Goal: Task Accomplishment & Management: Complete application form

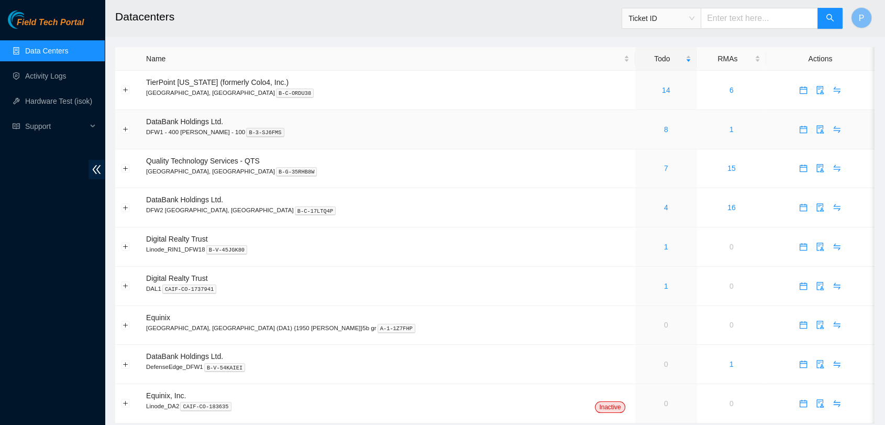
click at [635, 115] on td "8" at bounding box center [666, 129] width 62 height 39
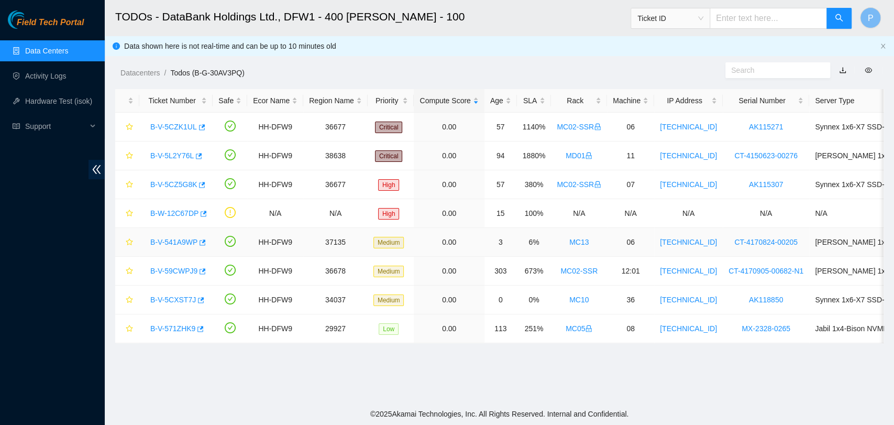
click at [173, 244] on link "B-V-541A9WP" at bounding box center [173, 242] width 47 height 8
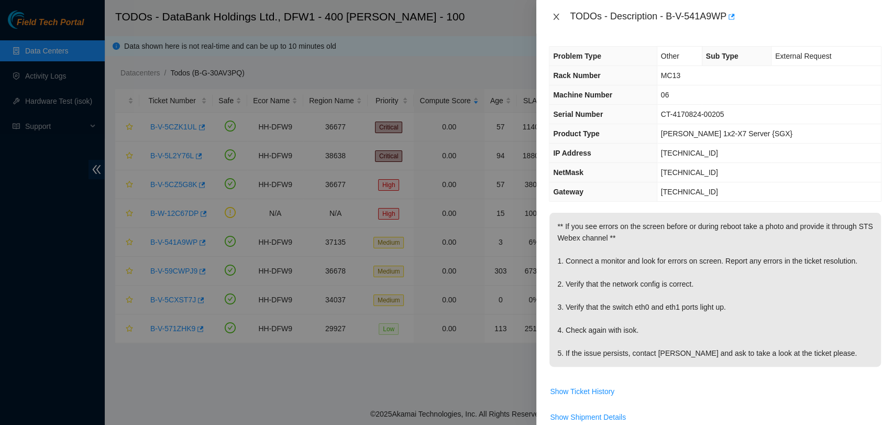
click at [557, 18] on icon "close" at bounding box center [557, 17] width 6 height 6
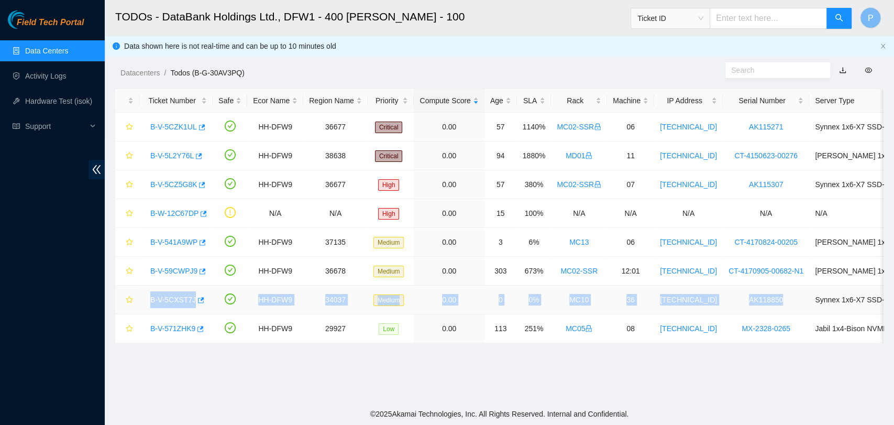
drag, startPoint x: 145, startPoint y: 299, endPoint x: 774, endPoint y: 298, distance: 629.2
click at [774, 298] on tr "B-V-5CXST7J HH-DFW9 34037 Medium 0.00 0 0% MC10 36 [TECHNICAL_ID] AK118850 Synn…" at bounding box center [574, 300] width 918 height 29
copy tr "B-V-5CXST7J HH-DFW9 34037 Medium 0.00 0 0% MC10 36 [TECHNICAL_ID] AK118850"
click at [61, 80] on link "Activity Logs" at bounding box center [45, 76] width 41 height 8
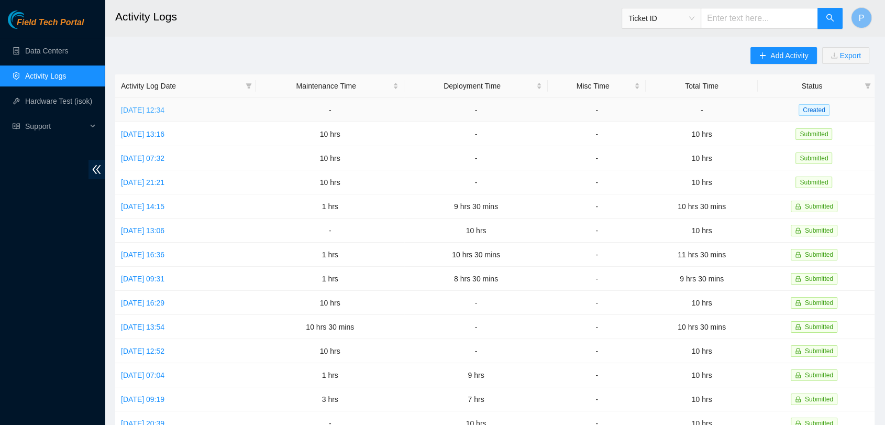
click at [138, 113] on link "[DATE] 12:34" at bounding box center [142, 110] width 43 height 8
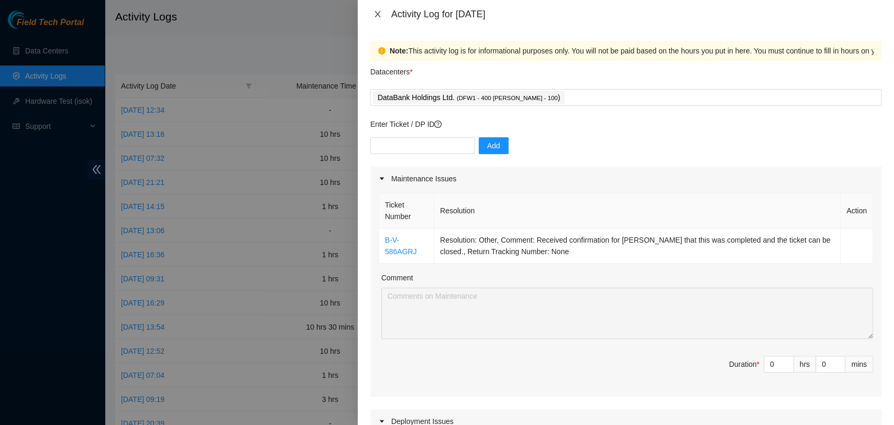
click at [381, 16] on icon "close" at bounding box center [378, 14] width 8 height 8
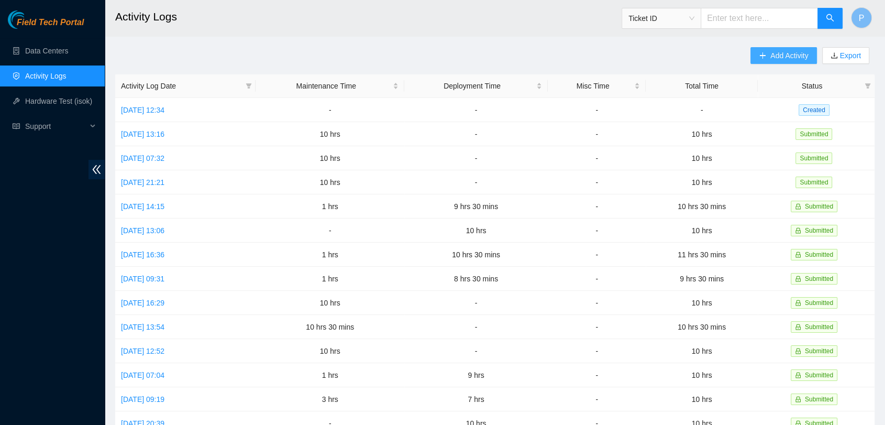
click at [795, 57] on span "Add Activity" at bounding box center [790, 56] width 38 height 12
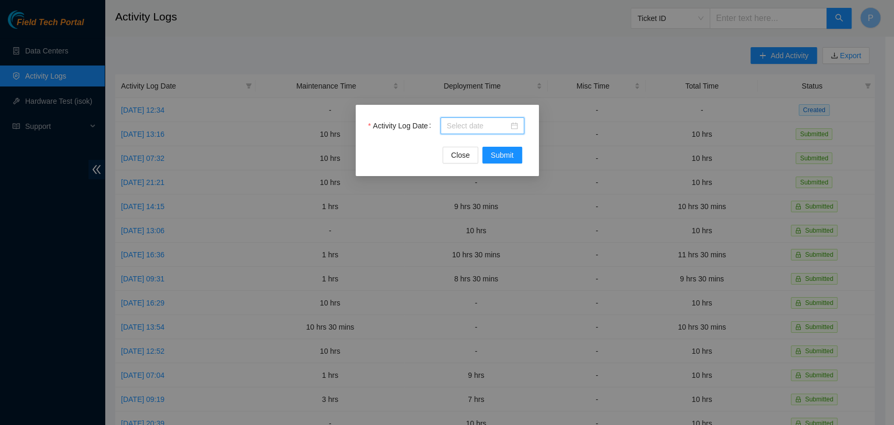
click at [447, 127] on input "Activity Log Date" at bounding box center [478, 126] width 62 height 12
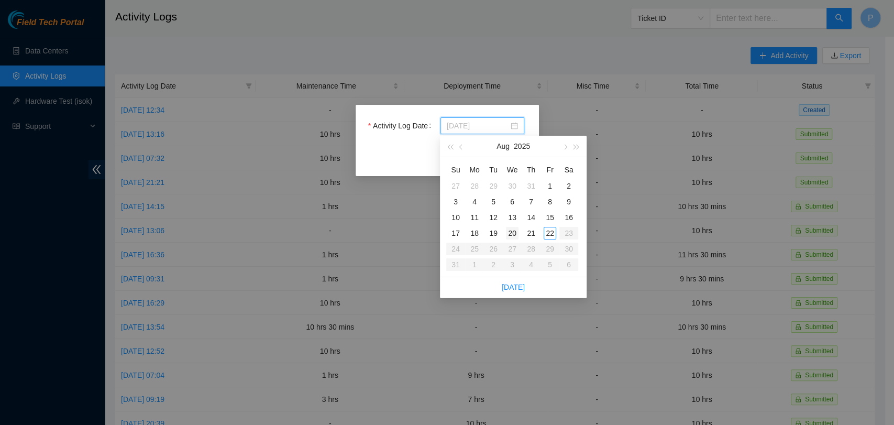
type input "[DATE]"
click at [510, 233] on div "20" at bounding box center [512, 233] width 13 height 13
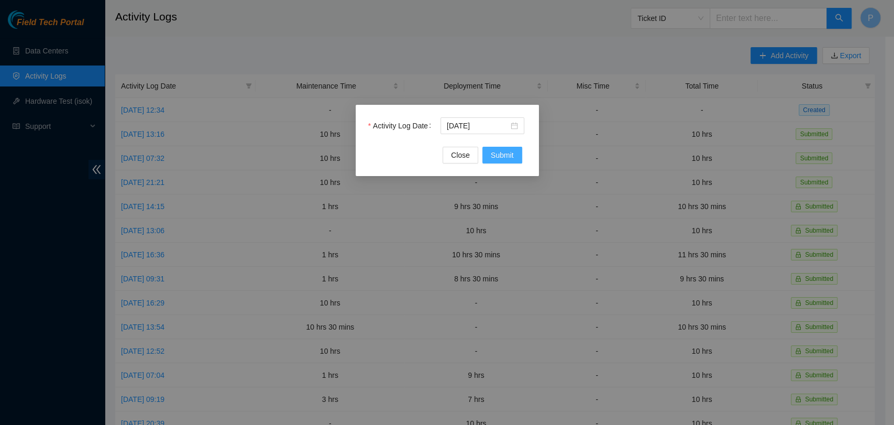
click at [518, 162] on button "Submit" at bounding box center [503, 155] width 40 height 17
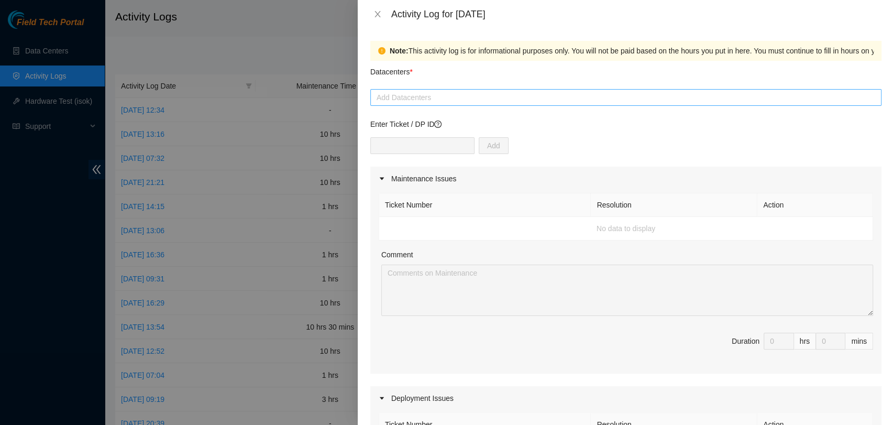
click at [441, 95] on div at bounding box center [626, 97] width 506 height 13
click at [511, 70] on div "Datacenters *" at bounding box center [625, 75] width 511 height 28
click at [377, 17] on icon "close" at bounding box center [378, 14] width 8 height 8
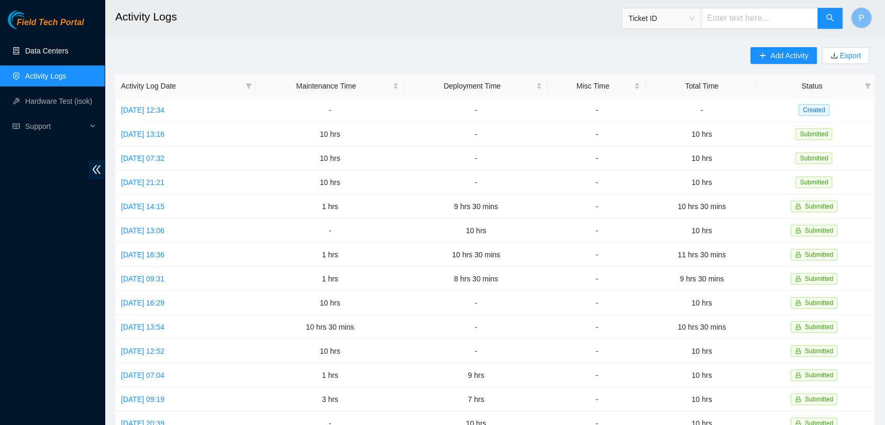
click at [29, 47] on link "Data Centers" at bounding box center [46, 51] width 43 height 8
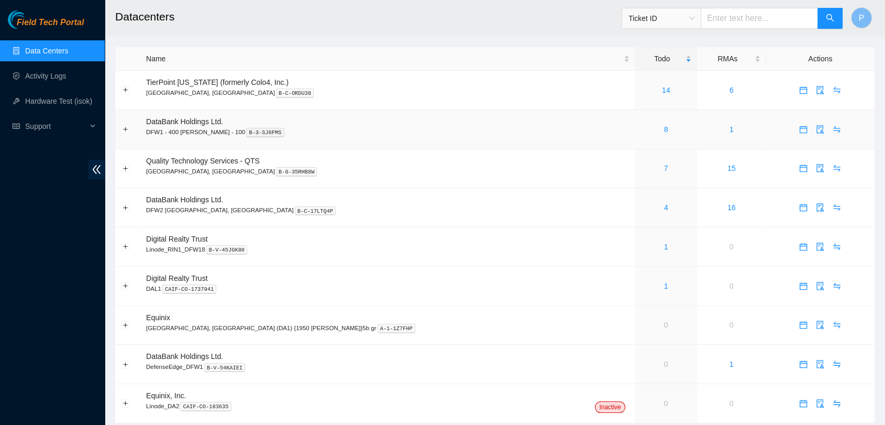
click at [641, 133] on div "8" at bounding box center [666, 130] width 50 height 12
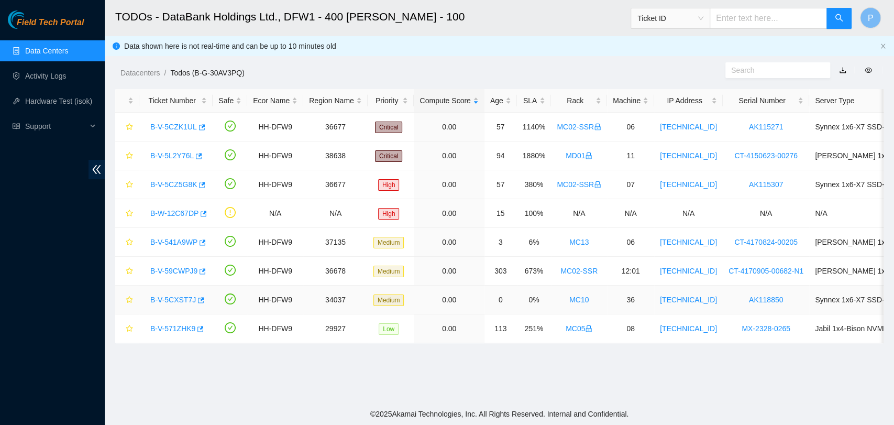
click at [165, 299] on link "B-V-5CXST7J" at bounding box center [173, 299] width 46 height 8
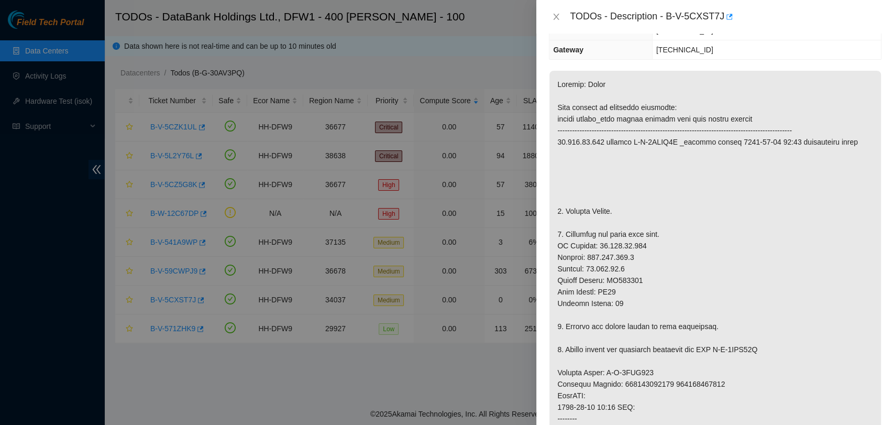
scroll to position [29, 0]
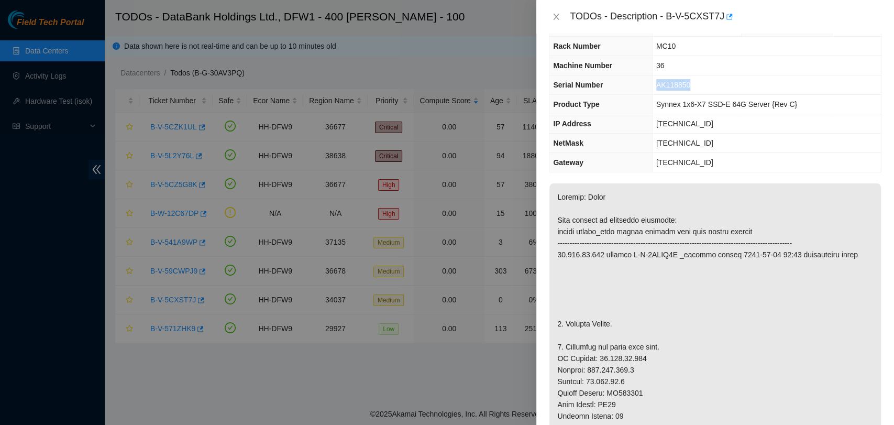
drag, startPoint x: 695, startPoint y: 87, endPoint x: 654, endPoint y: 85, distance: 41.4
click at [654, 85] on tr "Serial Number AK118850" at bounding box center [716, 84] width 332 height 19
copy tr "AK118850"
click at [689, 139] on span "[TECHNICAL_ID]" at bounding box center [684, 143] width 57 height 8
drag, startPoint x: 661, startPoint y: 86, endPoint x: 692, endPoint y: 87, distance: 30.9
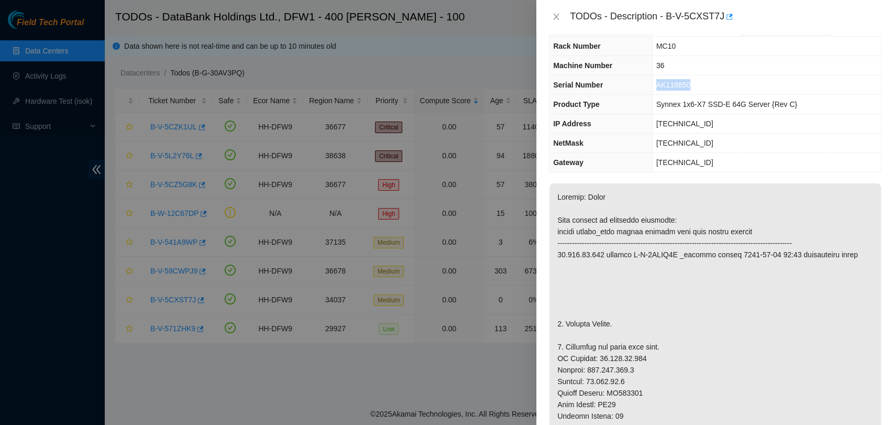
click at [692, 87] on td "AK118850" at bounding box center [766, 84] width 229 height 19
copy span "AK118850"
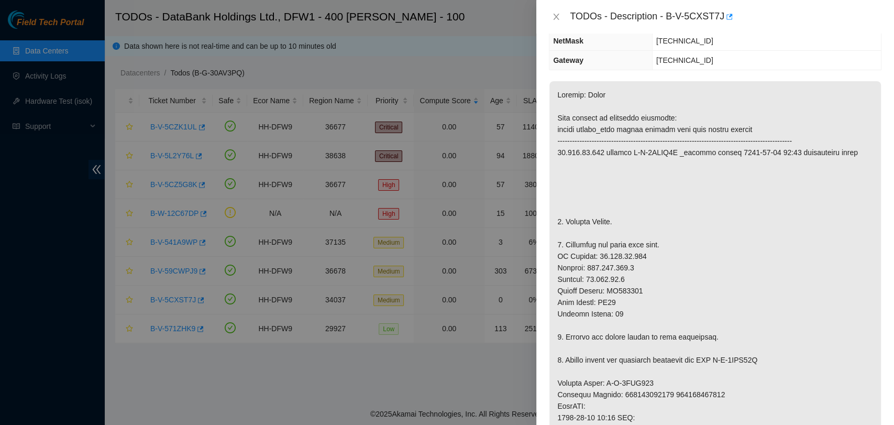
scroll to position [132, 0]
click at [633, 289] on p at bounding box center [716, 388] width 332 height 615
copy p "AK118534"
click at [633, 289] on p at bounding box center [716, 388] width 332 height 615
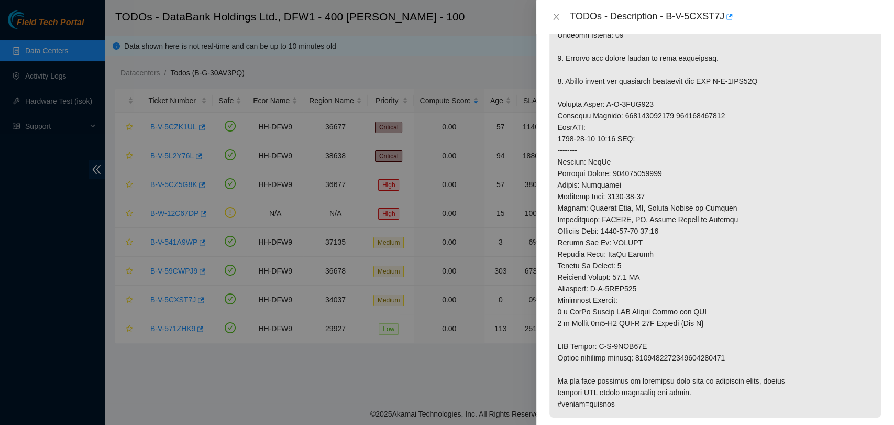
scroll to position [416, 0]
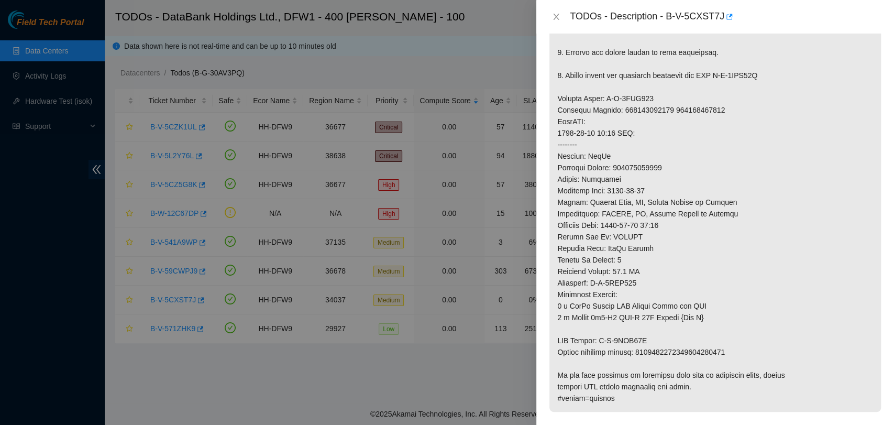
click at [638, 163] on p at bounding box center [716, 104] width 332 height 615
copy p "739263646718"
drag, startPoint x: 644, startPoint y: 339, endPoint x: 599, endPoint y: 338, distance: 45.1
click at [599, 338] on p at bounding box center [716, 104] width 332 height 615
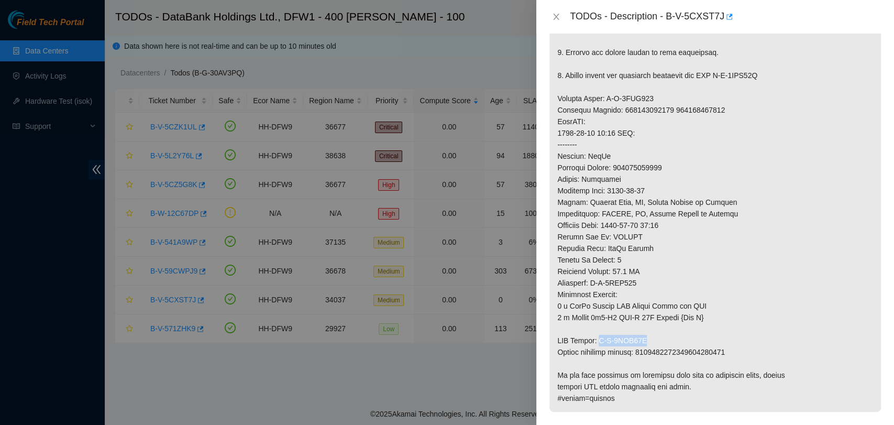
copy p "B-V-5UCZ14C"
click at [682, 355] on p at bounding box center [716, 104] width 332 height 615
copy p "9612018969028700238572"
click at [796, 227] on p at bounding box center [716, 104] width 332 height 615
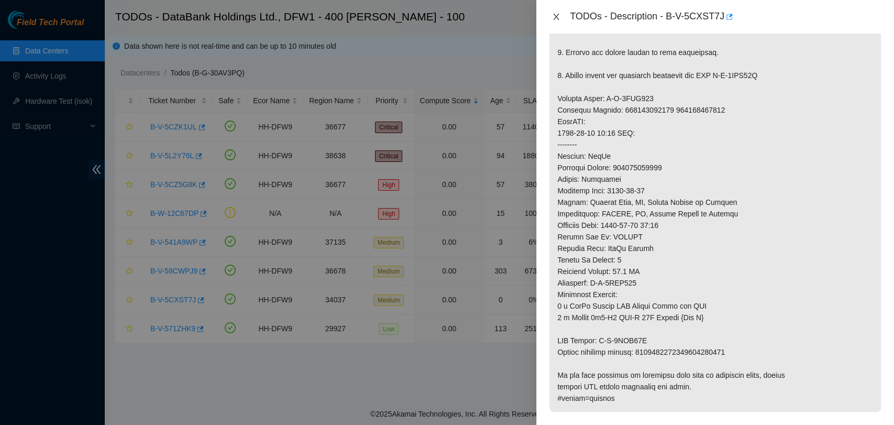
click at [556, 14] on icon "close" at bounding box center [556, 17] width 8 height 8
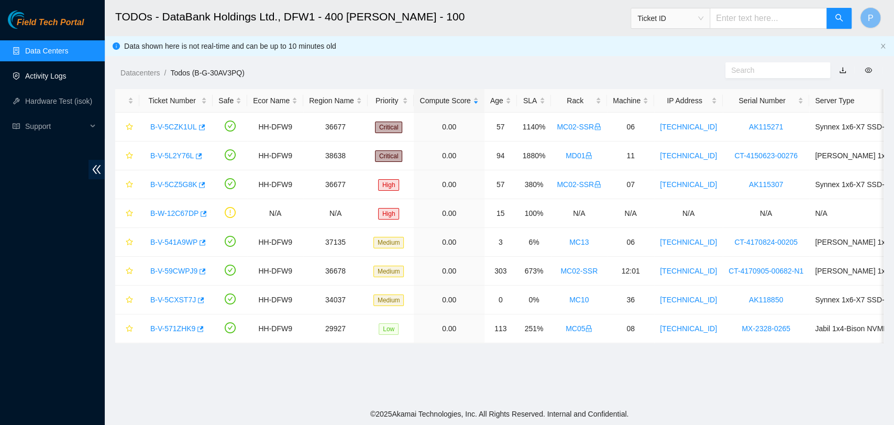
scroll to position [280, 0]
click at [67, 75] on link "Activity Logs" at bounding box center [45, 76] width 41 height 8
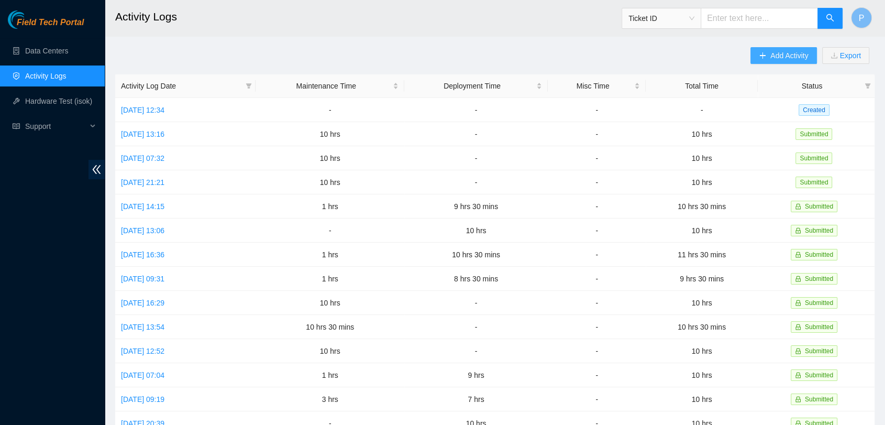
click at [769, 61] on button "Add Activity" at bounding box center [784, 55] width 66 height 17
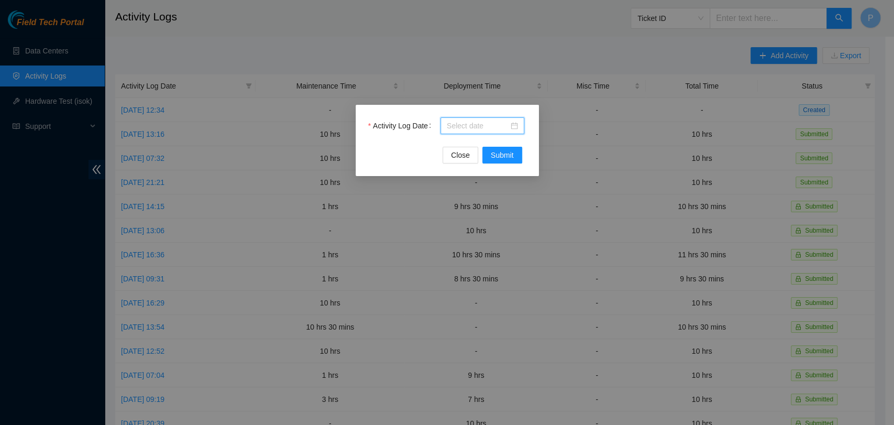
click at [478, 120] on input "Activity Log Date" at bounding box center [478, 126] width 62 height 12
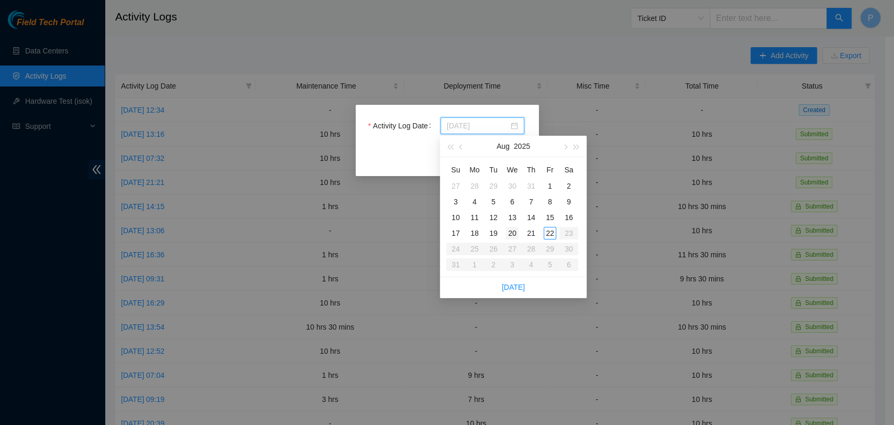
type input "[DATE]"
click at [509, 229] on div "20" at bounding box center [512, 233] width 13 height 13
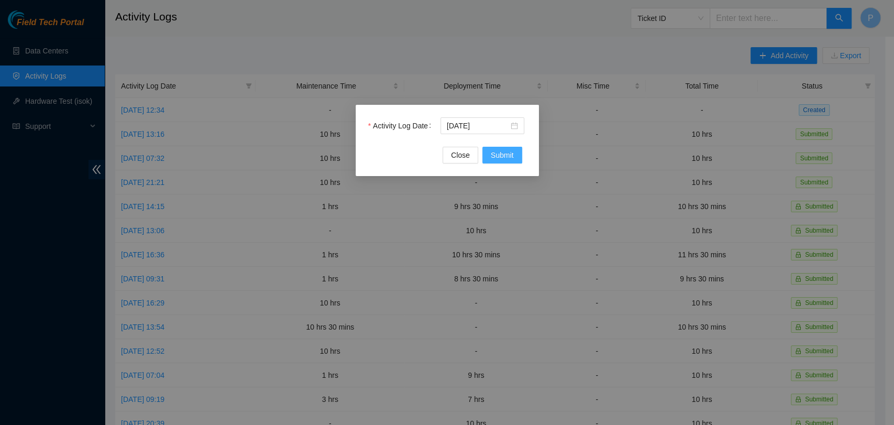
click at [510, 161] on button "Submit" at bounding box center [503, 155] width 40 height 17
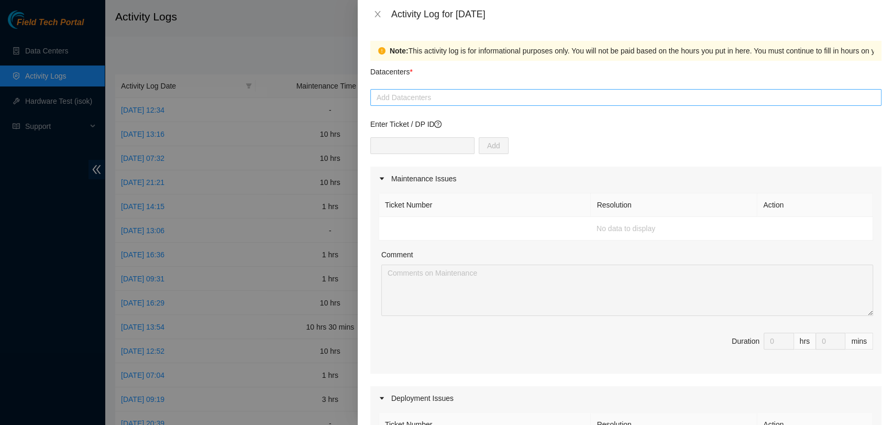
click at [519, 97] on div at bounding box center [626, 97] width 506 height 13
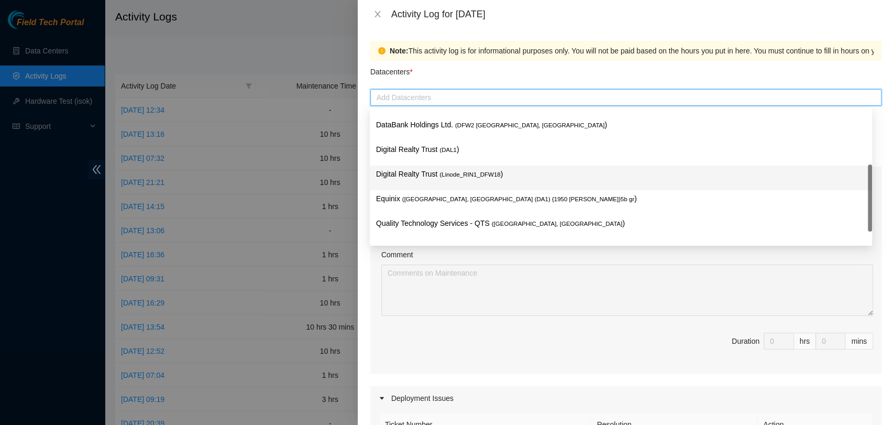
scroll to position [62, 0]
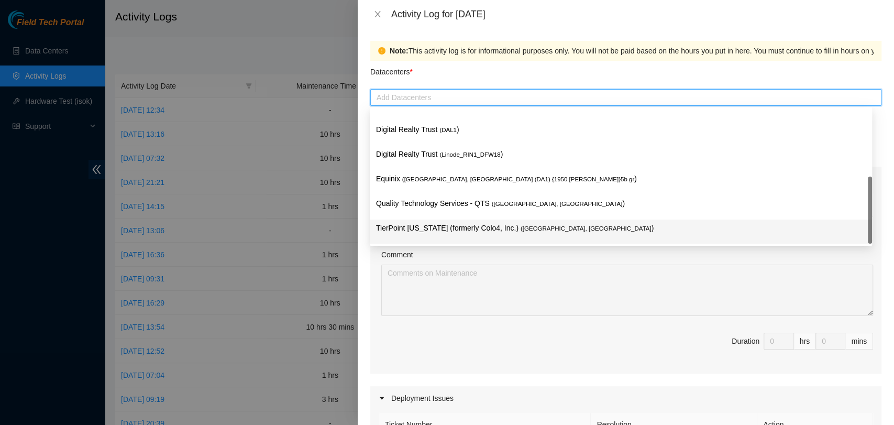
click at [490, 223] on p "TierPoint [US_STATE] (formerly Colo4, Inc.) ( [GEOGRAPHIC_DATA], [GEOGRAPHIC_DA…" at bounding box center [621, 228] width 490 height 12
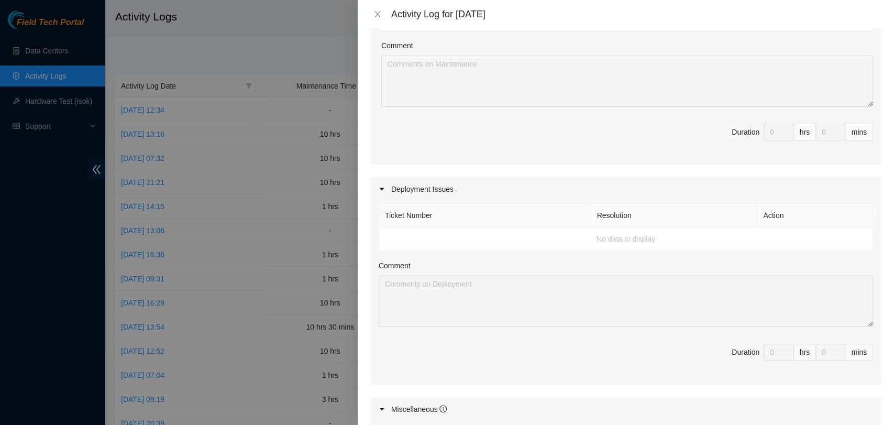
scroll to position [211, 0]
click at [684, 229] on td "No data to display" at bounding box center [626, 238] width 494 height 24
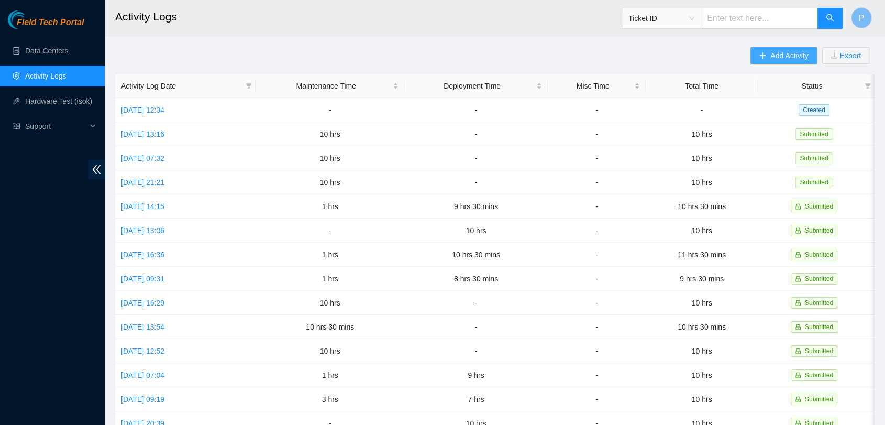
click at [788, 50] on span "Add Activity" at bounding box center [790, 56] width 38 height 12
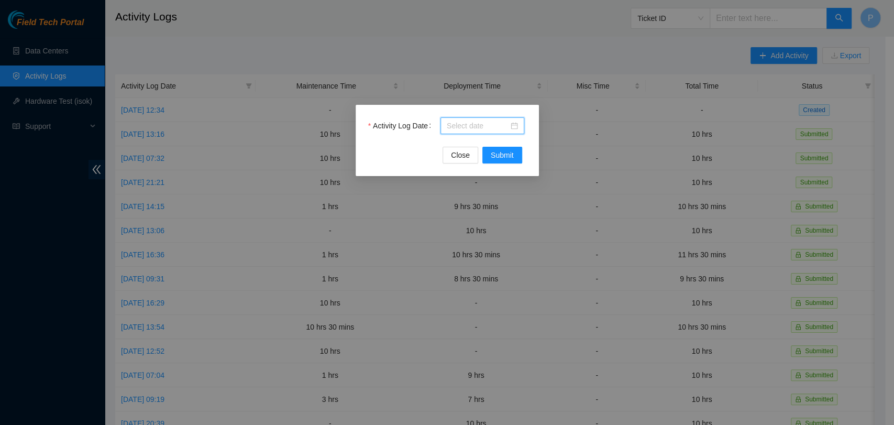
click at [506, 123] on input "Activity Log Date" at bounding box center [478, 126] width 62 height 12
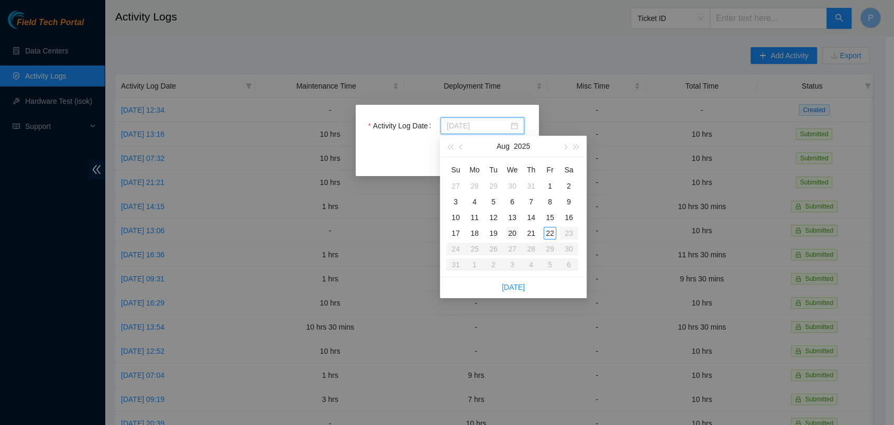
type input "[DATE]"
click at [506, 240] on td "20" at bounding box center [512, 233] width 19 height 16
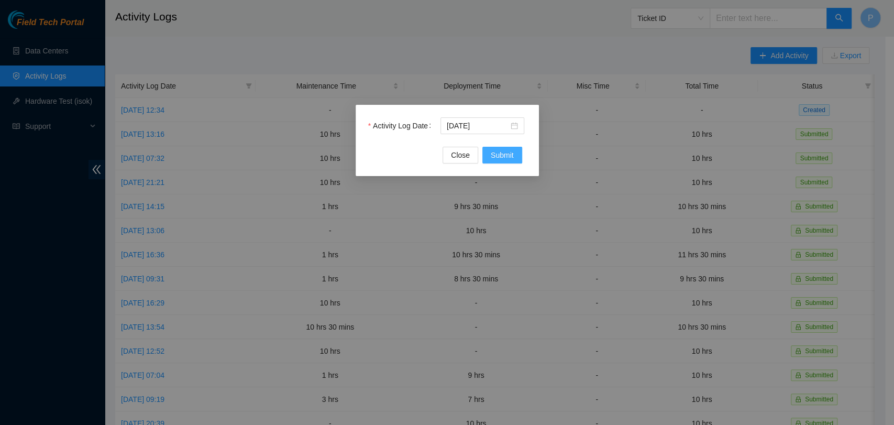
click at [505, 151] on span "Submit" at bounding box center [502, 155] width 23 height 12
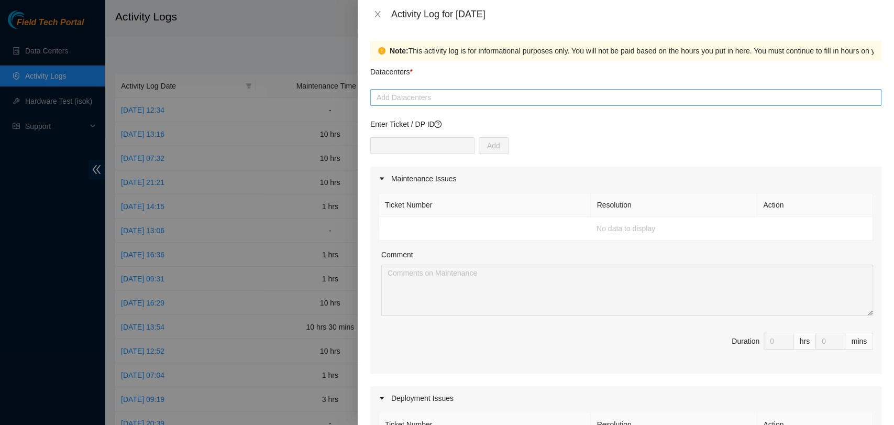
click at [549, 92] on div at bounding box center [626, 97] width 506 height 13
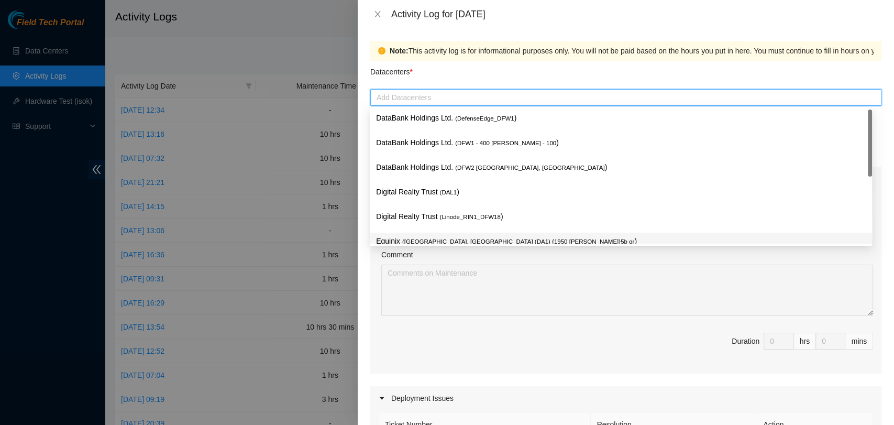
scroll to position [62, 0]
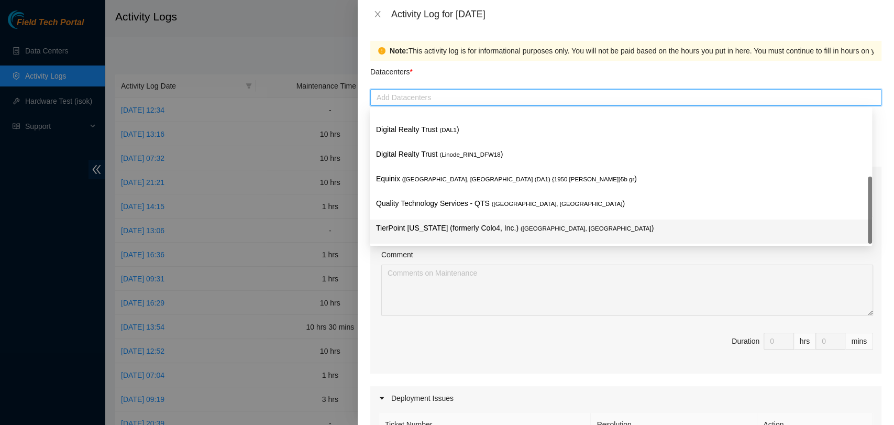
click at [521, 229] on span "( Dallas, TX" at bounding box center [586, 228] width 131 height 6
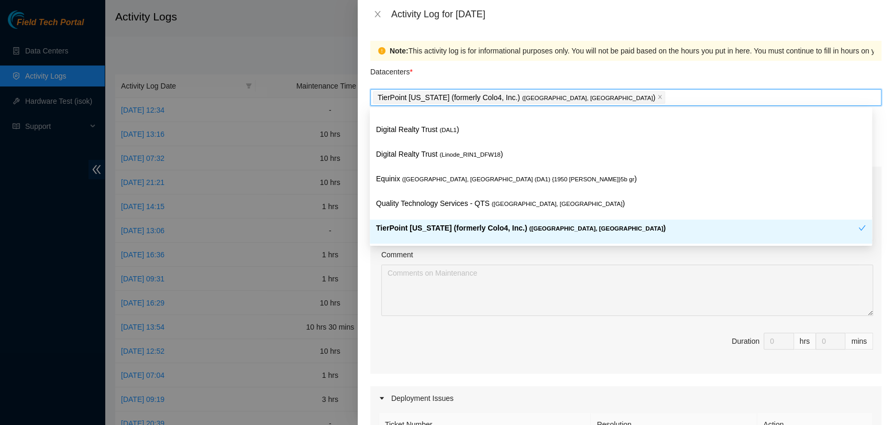
click at [529, 225] on span "( Dallas, TX" at bounding box center [596, 228] width 134 height 6
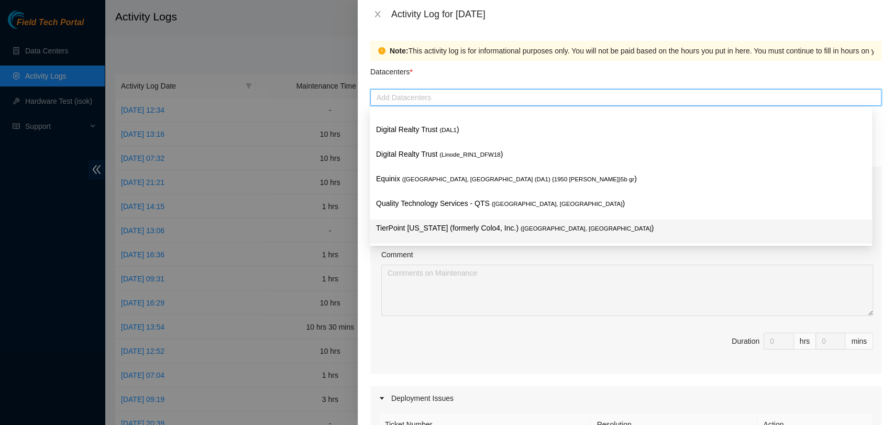
click at [495, 257] on div "Comment" at bounding box center [627, 257] width 492 height 16
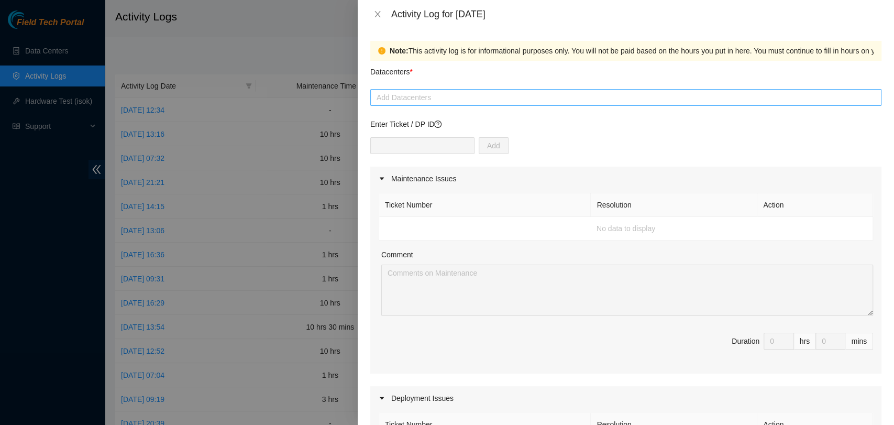
click at [524, 102] on div at bounding box center [626, 97] width 506 height 13
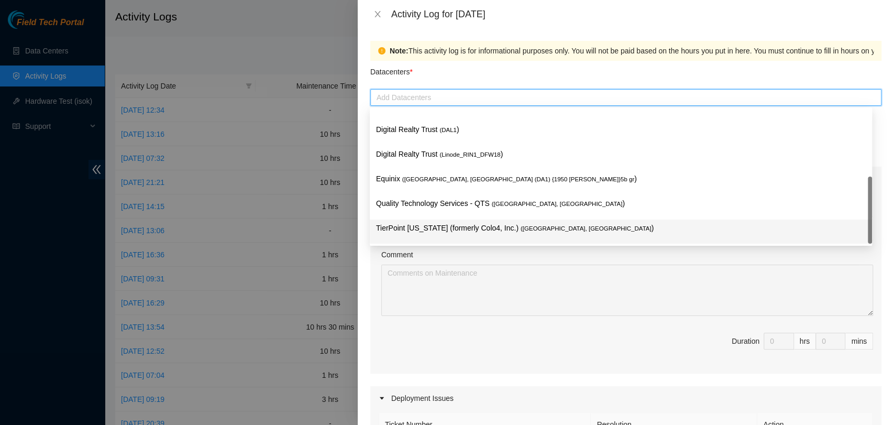
click at [483, 223] on p "TierPoint [US_STATE] (formerly Colo4, Inc.) ( [GEOGRAPHIC_DATA], [GEOGRAPHIC_DA…" at bounding box center [621, 228] width 490 height 12
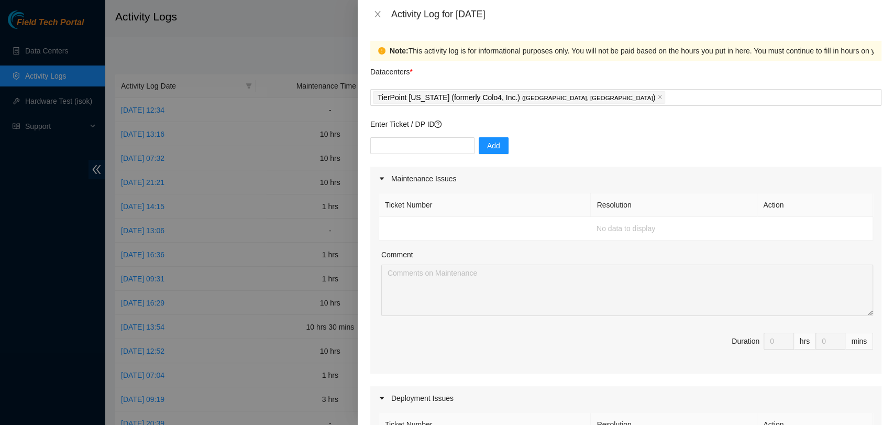
click at [378, 172] on div "Maintenance Issues" at bounding box center [625, 179] width 511 height 24
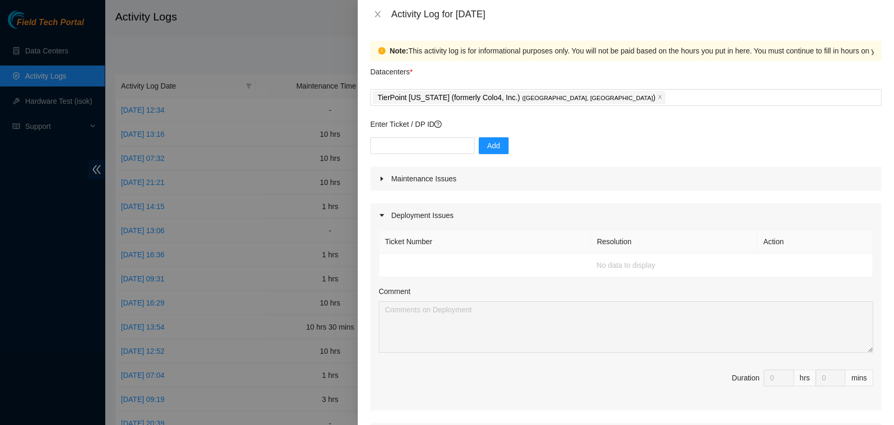
click at [478, 273] on td "No data to display" at bounding box center [626, 266] width 494 height 24
click at [423, 144] on input "text" at bounding box center [422, 145] width 104 height 17
paste input "DP79332"
type input "DP79332"
click at [489, 151] on span "Add" at bounding box center [493, 146] width 13 height 12
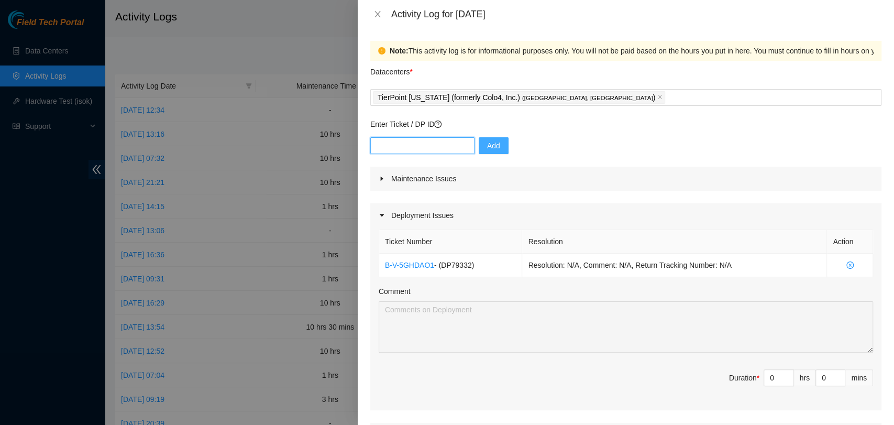
click at [426, 152] on input "text" at bounding box center [422, 145] width 104 height 17
paste input "DP79333"
click at [426, 152] on input "DP79333" at bounding box center [422, 145] width 104 height 17
type input "DP79333"
click at [487, 144] on span "Add" at bounding box center [493, 146] width 13 height 12
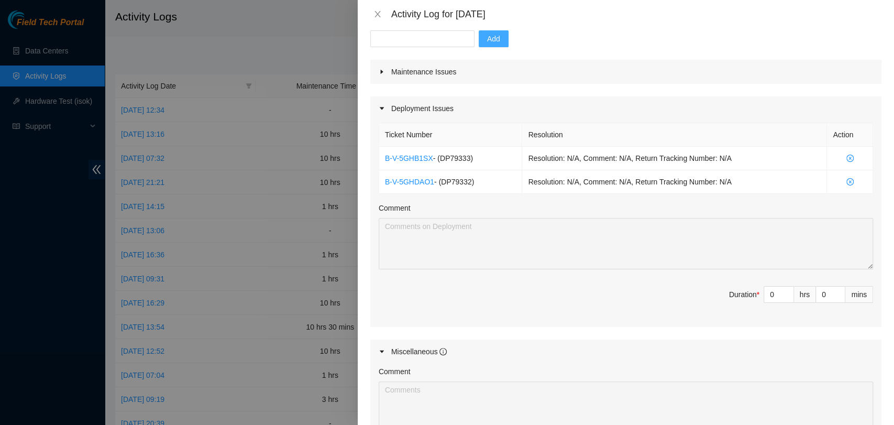
scroll to position [0, 0]
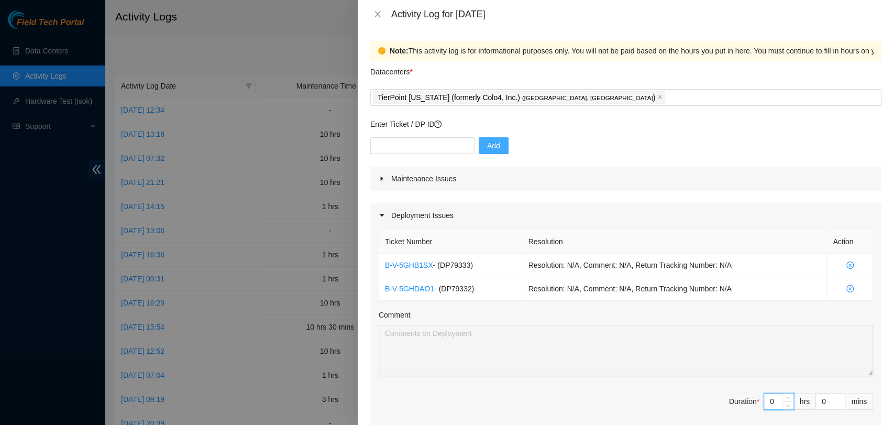
click at [764, 403] on input "0" at bounding box center [778, 401] width 29 height 16
type input "10"
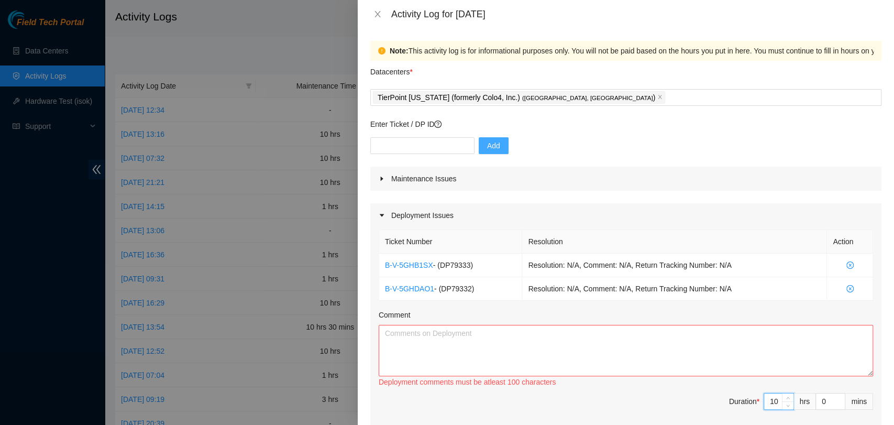
type input "10"
click at [483, 348] on textarea "Comment" at bounding box center [626, 350] width 495 height 51
paste textarea "DP79332: Worked with John on decommissioning rack HD17, per Tracy’s request. A …"
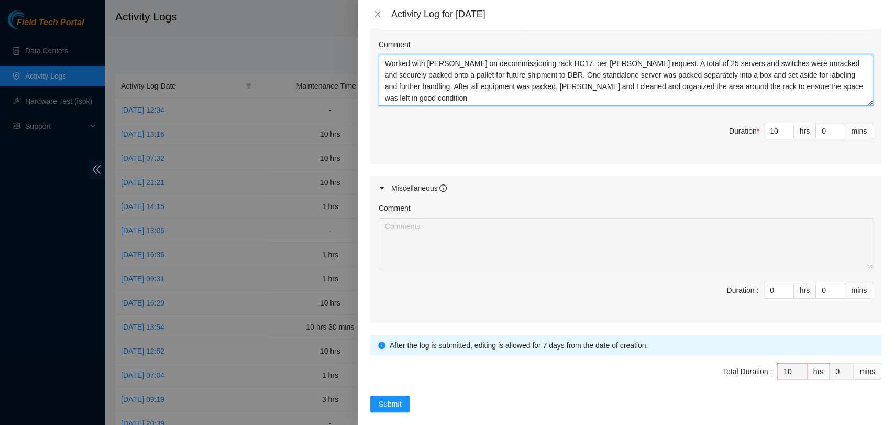
scroll to position [282, 0]
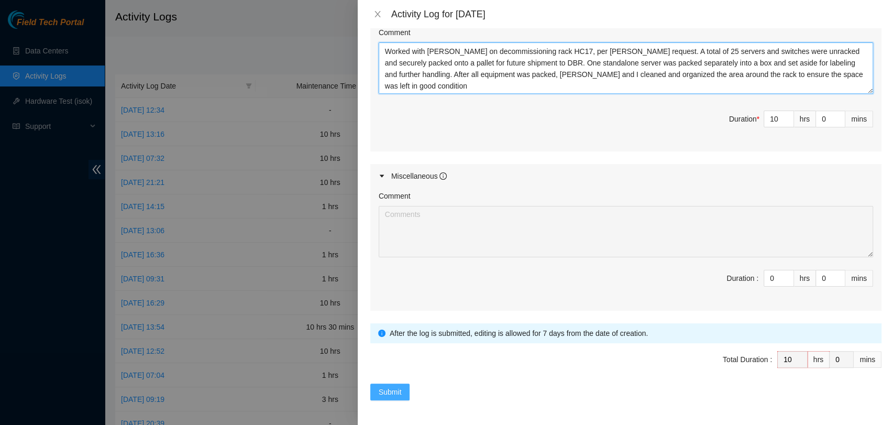
type textarea "DP79332: Worked with John on decommissioning rack HD17, per Tracy’s request. A …"
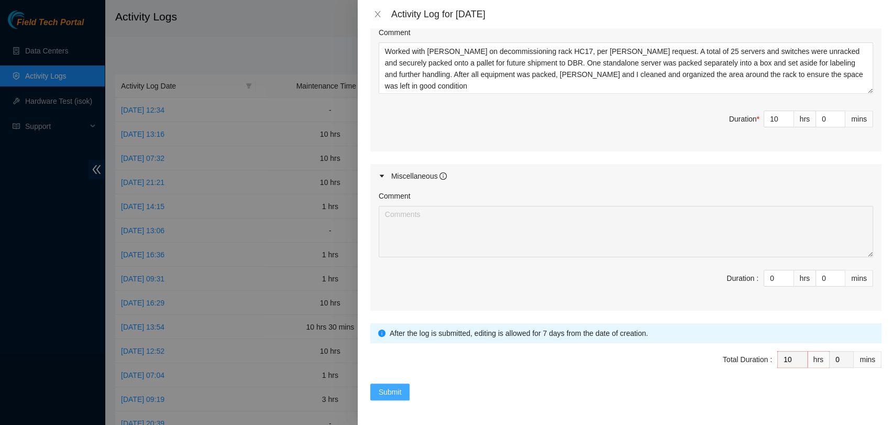
click at [398, 386] on span "Submit" at bounding box center [390, 392] width 23 height 12
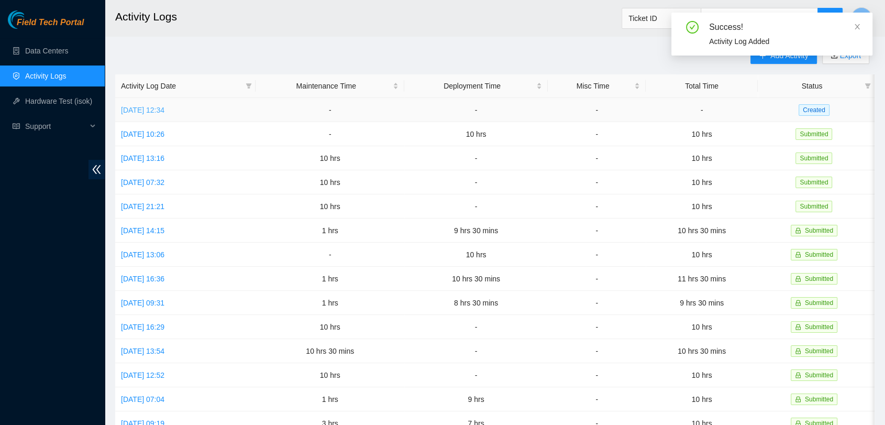
click at [165, 111] on link "[DATE] 12:34" at bounding box center [142, 110] width 43 height 8
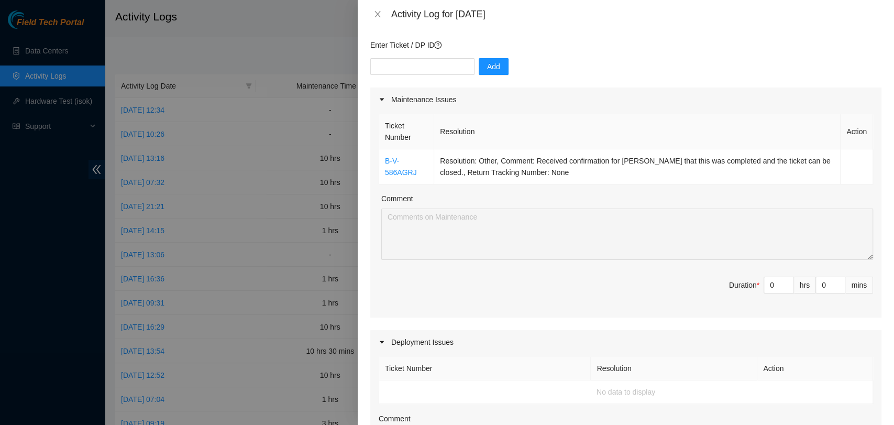
scroll to position [76, 0]
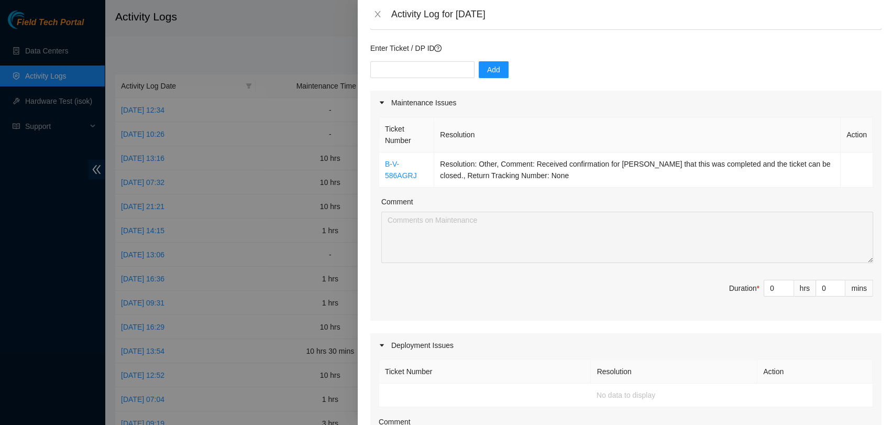
click at [381, 97] on div at bounding box center [385, 103] width 13 height 12
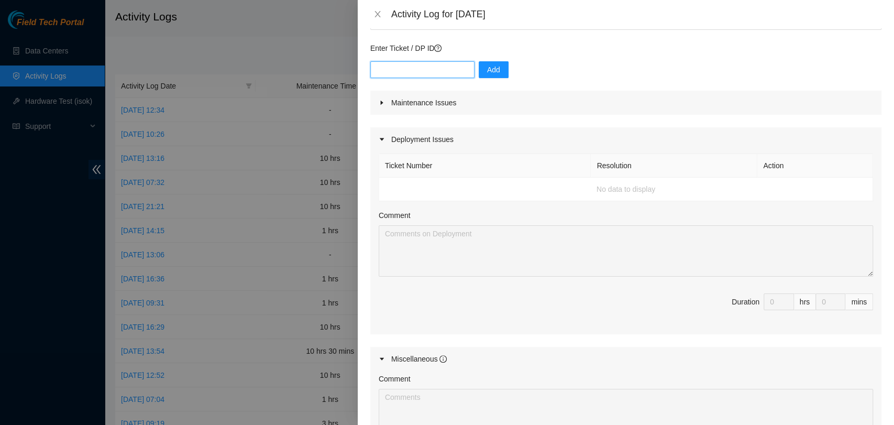
click at [413, 76] on input "text" at bounding box center [422, 69] width 104 height 17
paste input "DP78418"
click at [413, 76] on input "DP78418" at bounding box center [422, 69] width 104 height 17
type input "DP78418"
click at [487, 72] on span "Add" at bounding box center [493, 70] width 13 height 12
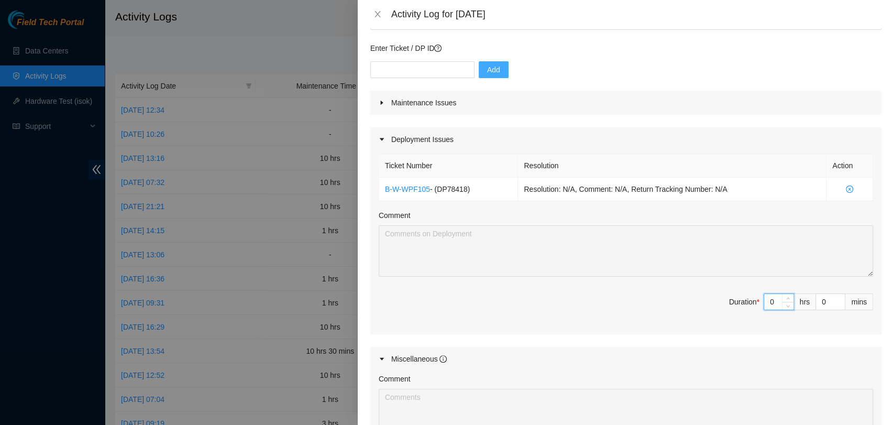
click at [764, 299] on input "0" at bounding box center [778, 302] width 29 height 16
type input "9"
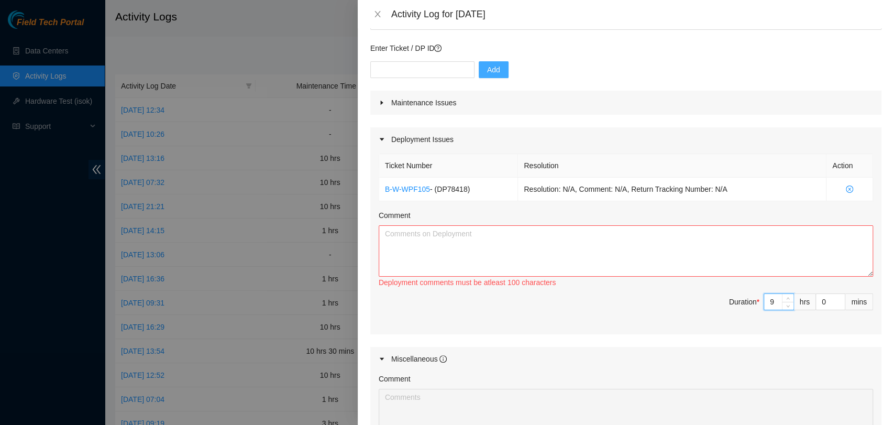
type input "9"
click at [788, 262] on textarea "Comment" at bounding box center [626, 250] width 495 height 51
paste textarea "DP78418: The RIDS device for rack MC04 was replaced with a new unit. Functional…"
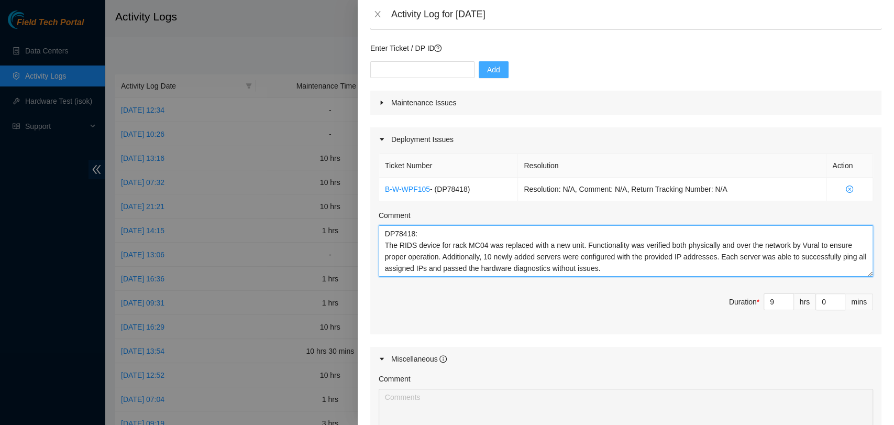
scroll to position [0, 0]
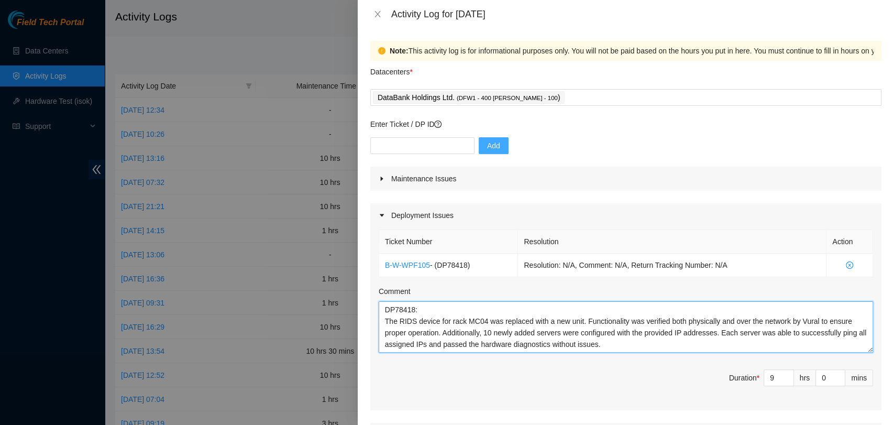
type textarea "DP78418: The RIDS device for rack MC04 was replaced with a new unit. Functional…"
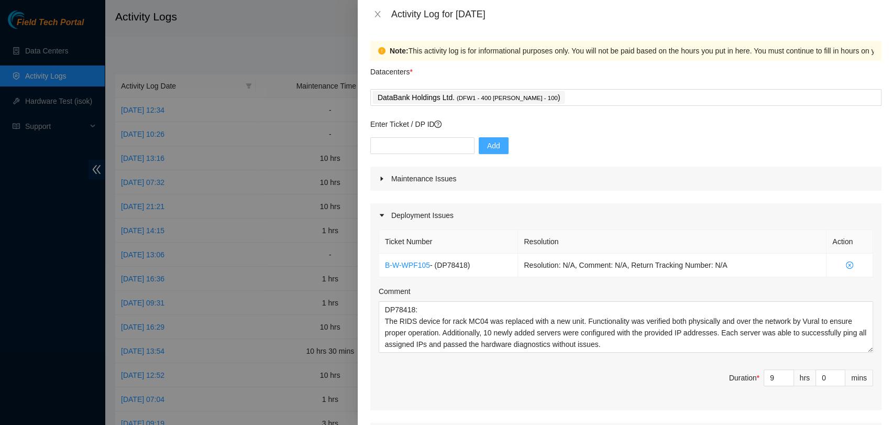
click at [469, 180] on div "Maintenance Issues" at bounding box center [625, 179] width 511 height 24
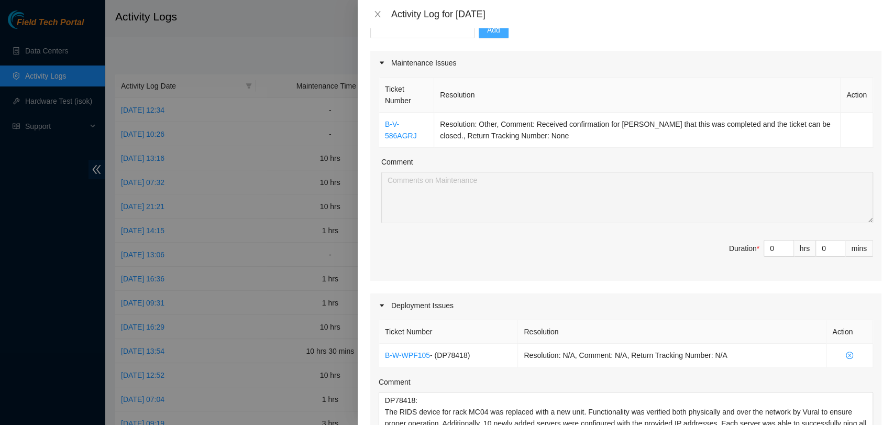
scroll to position [117, 0]
click at [782, 247] on span "Decrease Value" at bounding box center [788, 249] width 12 height 9
click at [767, 247] on input "0" at bounding box center [778, 247] width 29 height 16
type input "1"
type input "10"
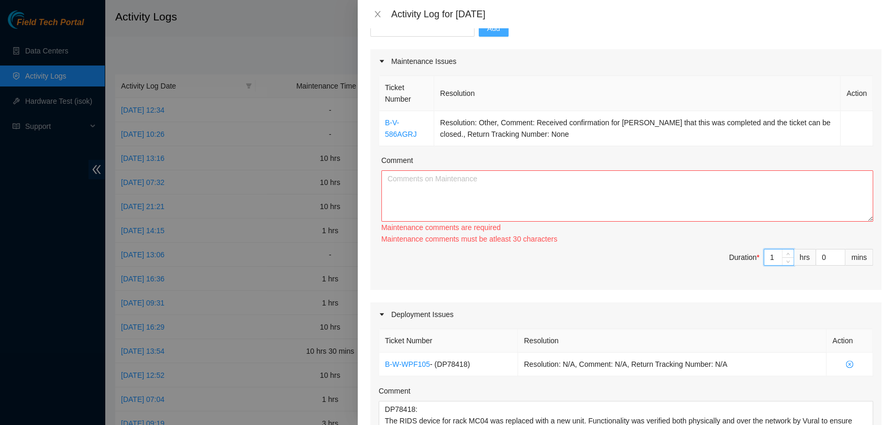
type input "1"
click at [765, 204] on textarea "Comment" at bounding box center [627, 195] width 492 height 51
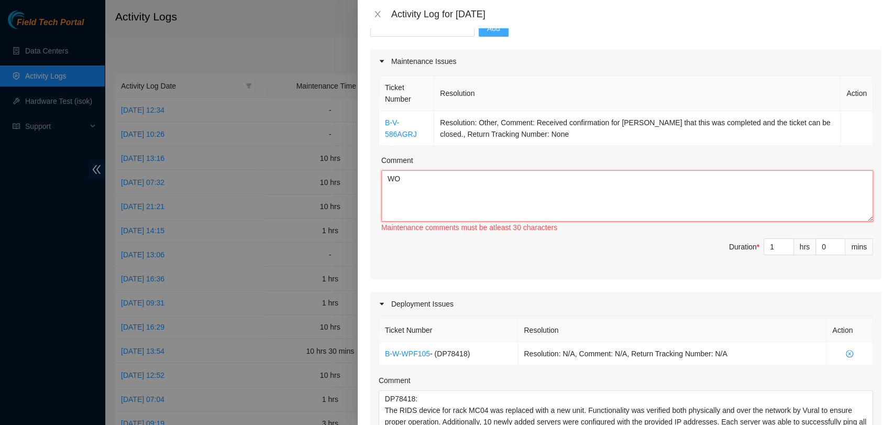
type textarea "W"
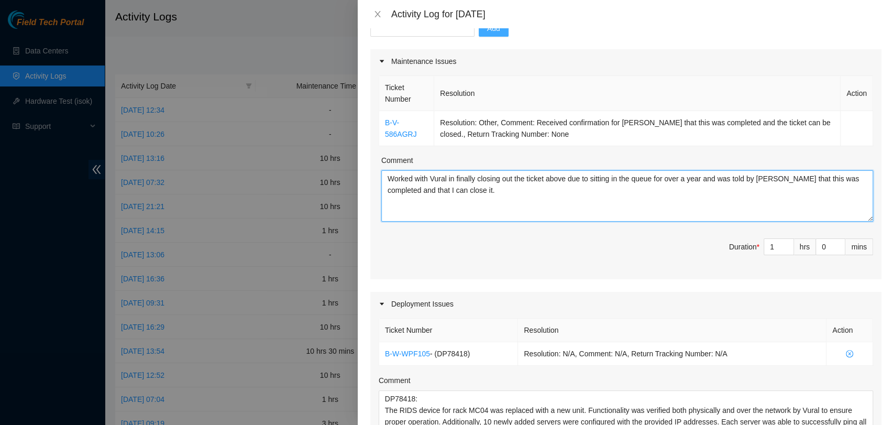
type textarea "Worked with Vural in finally closing out the ticket above due to sitting in the…"
click at [683, 265] on span "Duration * 1 hrs 0 mins" at bounding box center [626, 252] width 495 height 29
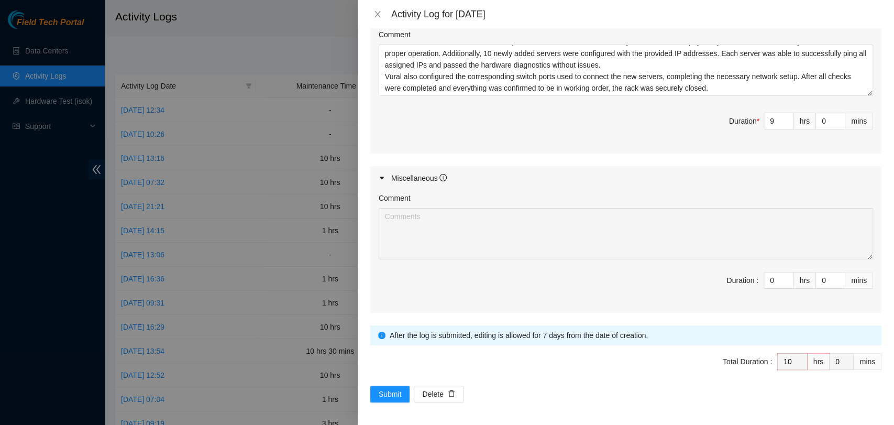
scroll to position [465, 0]
click at [391, 392] on span "Submit" at bounding box center [390, 392] width 23 height 12
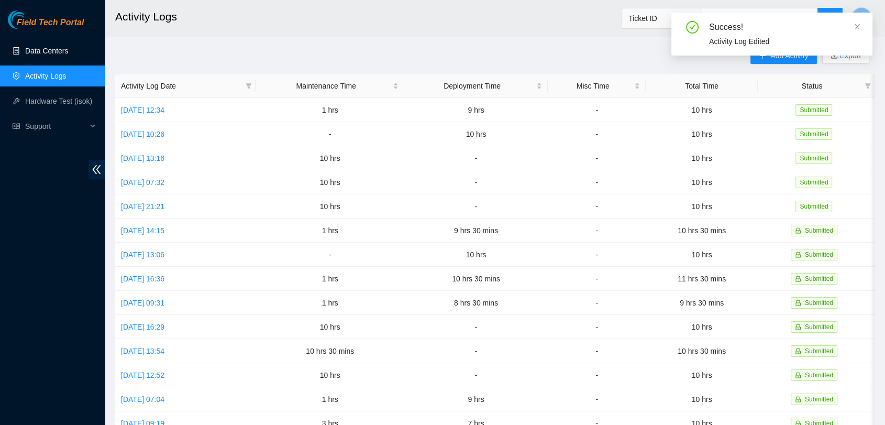
click at [49, 55] on link "Data Centers" at bounding box center [46, 51] width 43 height 8
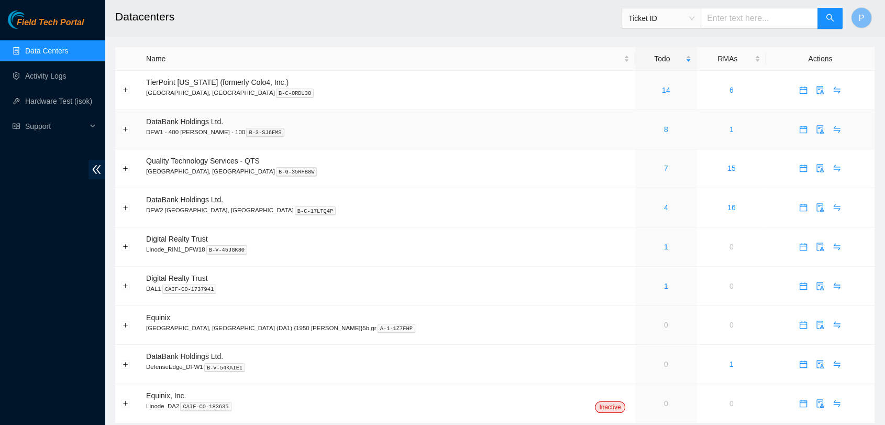
click at [641, 128] on div "8" at bounding box center [666, 130] width 50 height 12
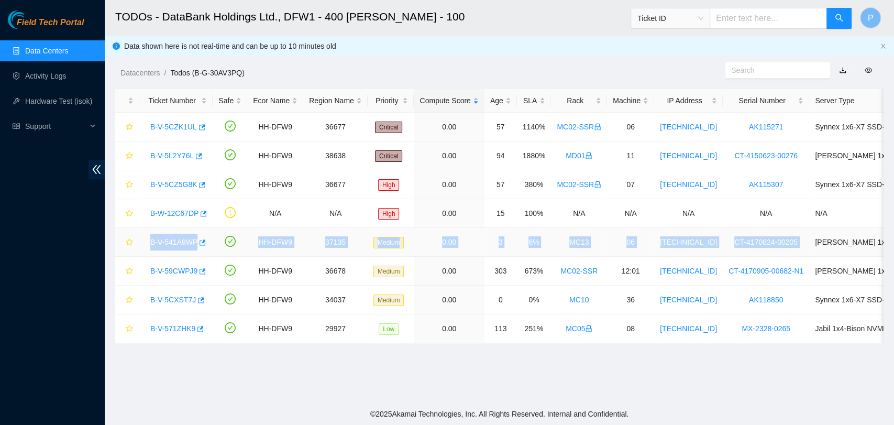
drag, startPoint x: 147, startPoint y: 243, endPoint x: 798, endPoint y: 238, distance: 651.7
click at [798, 238] on tr "B-V-541A9WP HH-DFW9 37135 Medium 0.00 3 6% MC13 06 192.168.122.50 CT-4170824-00…" at bounding box center [574, 242] width 918 height 29
copy tr "B-V-541A9WP HH-DFW9 37135 Medium 0.00 3 6% MC13 06 192.168.122.50 CT-4170824-00…"
click at [160, 238] on link "B-V-541A9WP" at bounding box center [173, 242] width 47 height 8
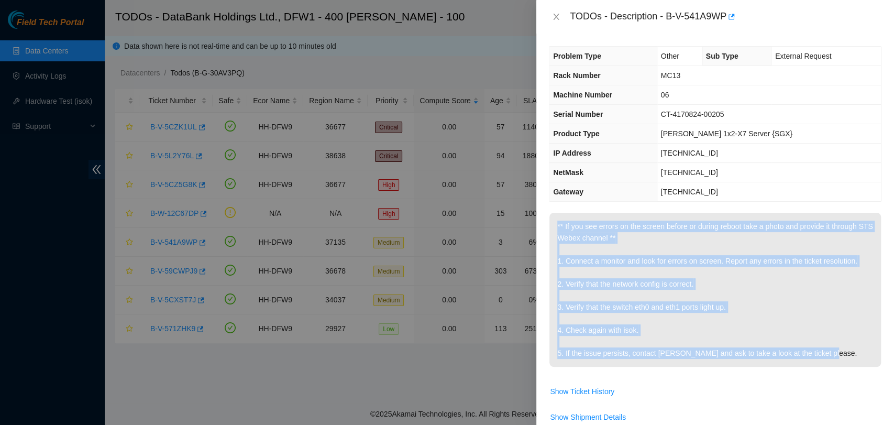
drag, startPoint x: 835, startPoint y: 356, endPoint x: 544, endPoint y: 228, distance: 317.4
click at [544, 228] on div "Problem Type Other Sub Type External Request Rack Number MC13 Machine Number 06…" at bounding box center [715, 229] width 358 height 391
copy tbody "** If you see errors on the screen before or during reboot take a photo and pro…"
click at [716, 257] on p "** If you see errors on the screen before or during reboot take a photo and pro…" at bounding box center [716, 290] width 332 height 154
